Goal: Transaction & Acquisition: Download file/media

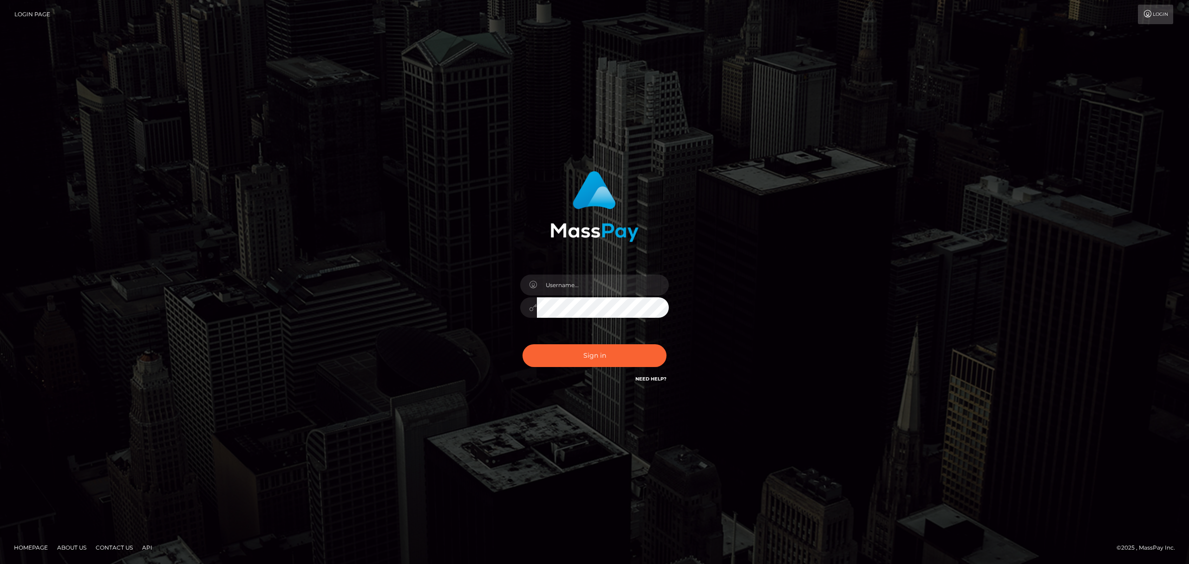
click at [574, 284] on input "text" at bounding box center [603, 284] width 132 height 21
type input "Eric"
click at [628, 358] on button "Sign in" at bounding box center [594, 355] width 144 height 23
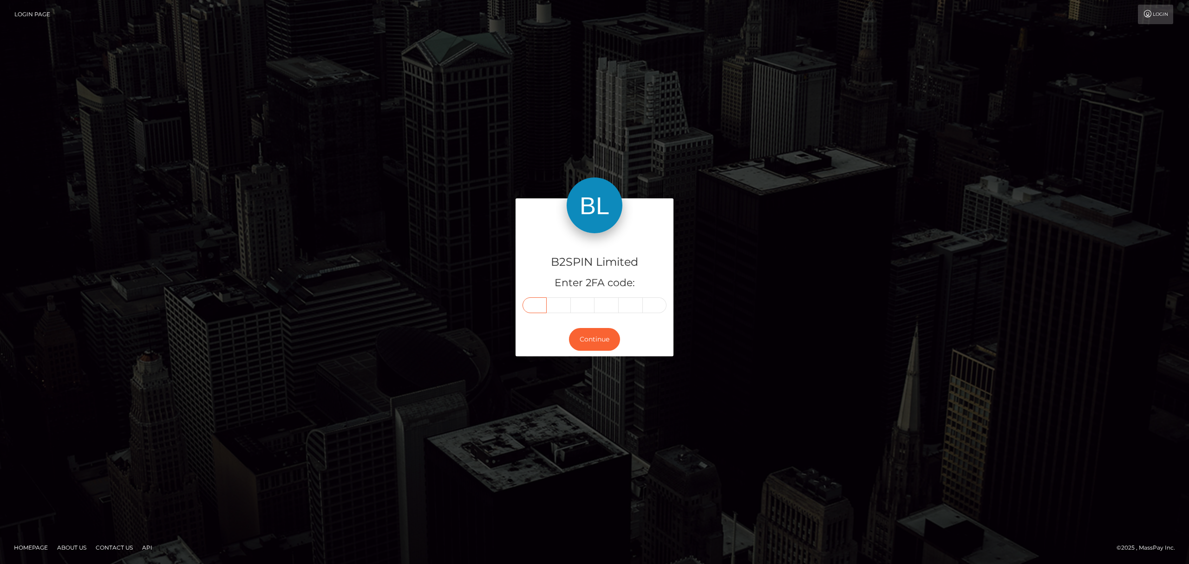
click at [528, 303] on input "text" at bounding box center [534, 305] width 24 height 16
paste input "3"
type input "3"
type input "9"
type input "1"
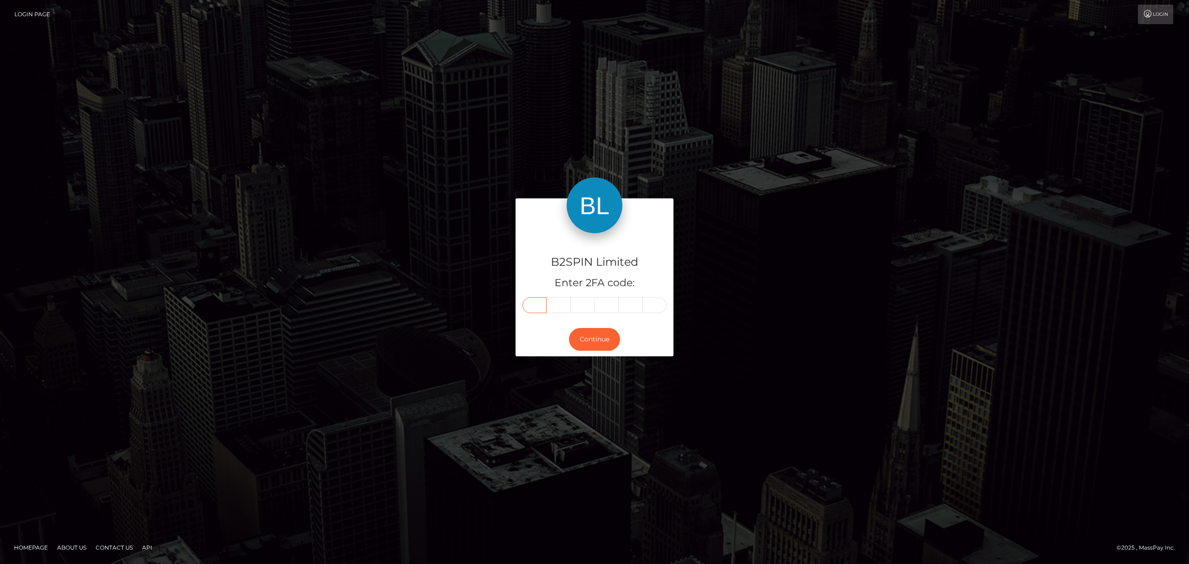
type input "7"
type input "1"
type input "7"
click at [615, 344] on button "Continue" at bounding box center [594, 339] width 51 height 23
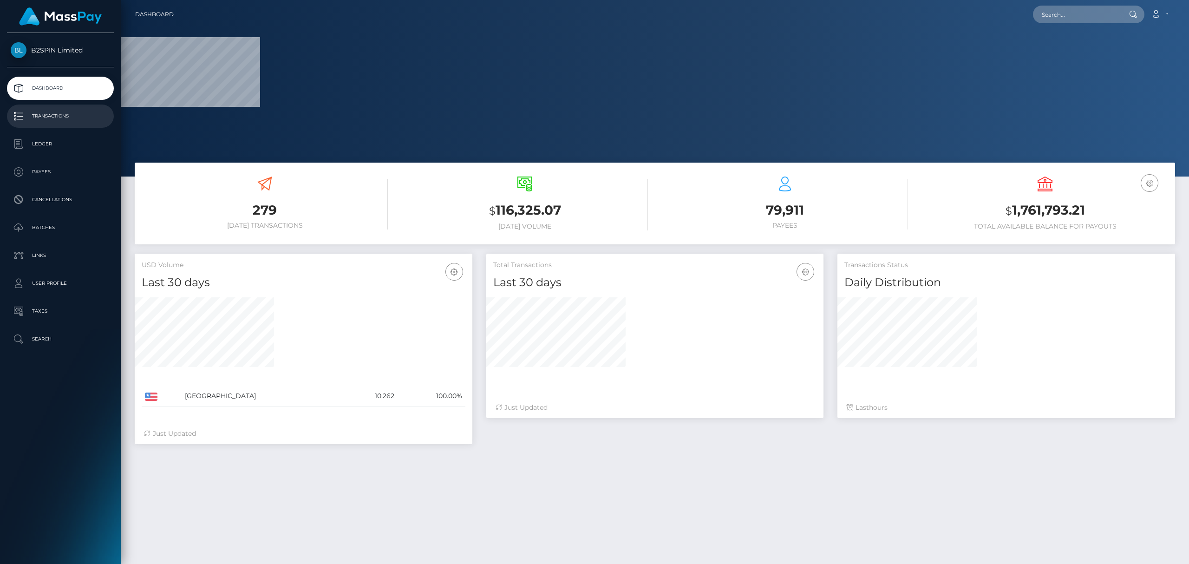
click at [60, 111] on p "Transactions" at bounding box center [60, 116] width 99 height 14
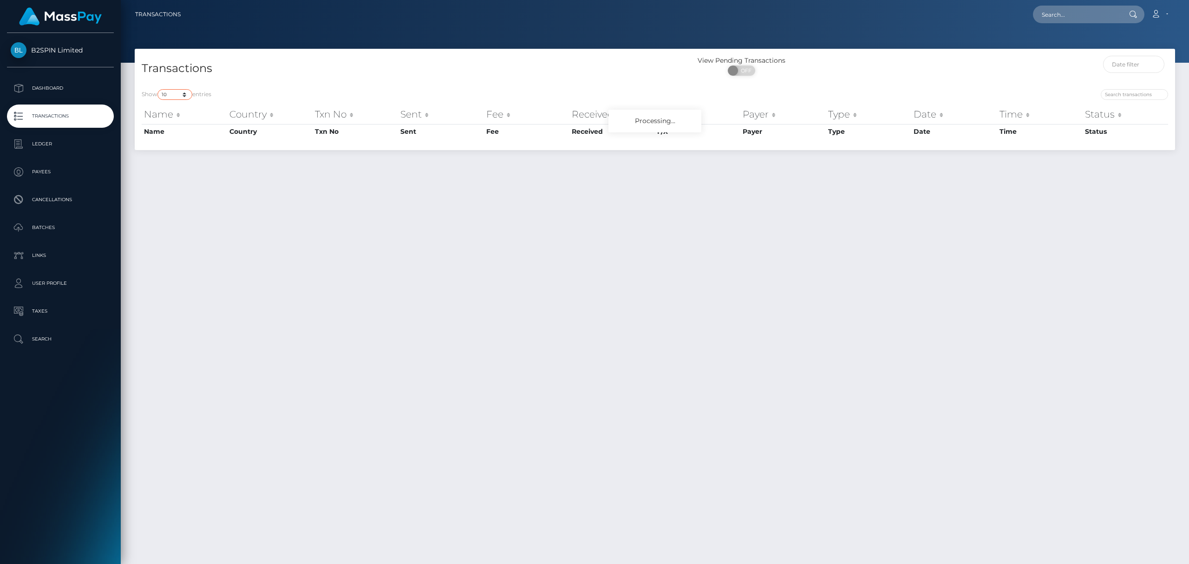
click at [177, 93] on select "10 25 50 100 250 500 1,000 3,500" at bounding box center [174, 94] width 35 height 11
select select "3500"
click at [158, 89] on select "10 25 50 100 250 500 1,000 3,500" at bounding box center [174, 94] width 35 height 11
click at [743, 73] on span "OFF" at bounding box center [744, 70] width 23 height 10
checkbox input "true"
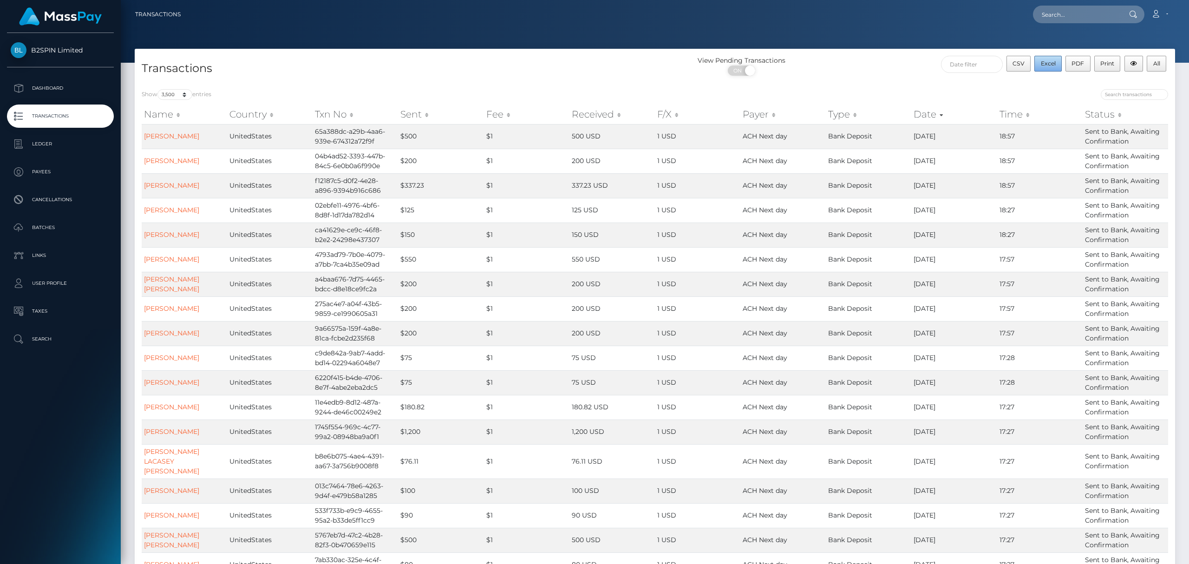
click at [1041, 64] on span "Excel" at bounding box center [1047, 63] width 15 height 7
